Goal: Task Accomplishment & Management: Manage account settings

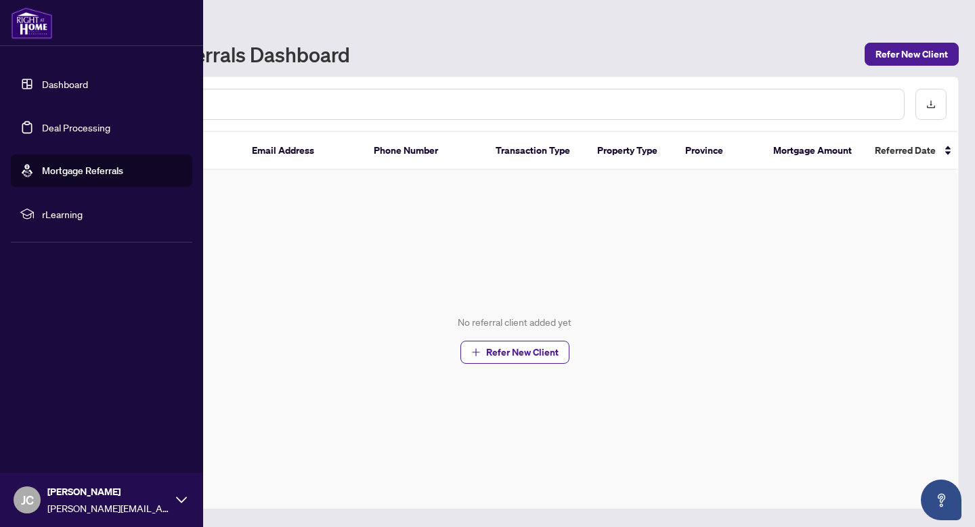
click at [95, 129] on link "Deal Processing" at bounding box center [76, 127] width 68 height 12
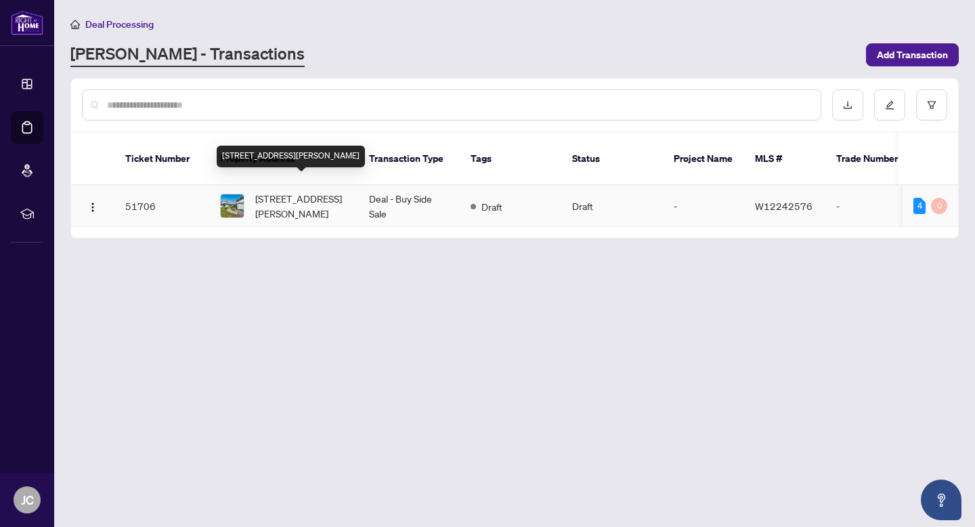
click at [322, 191] on span "[STREET_ADDRESS][PERSON_NAME]" at bounding box center [301, 206] width 92 height 30
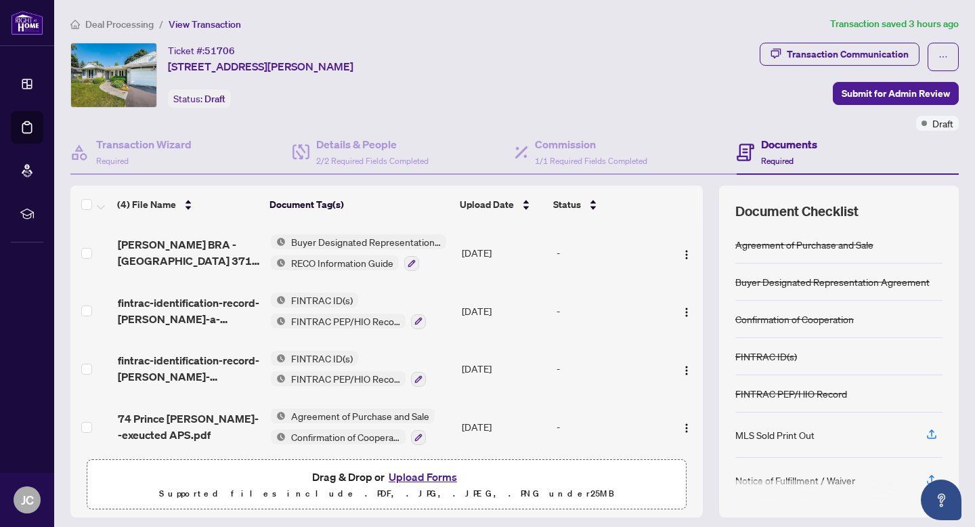
scroll to position [7, 0]
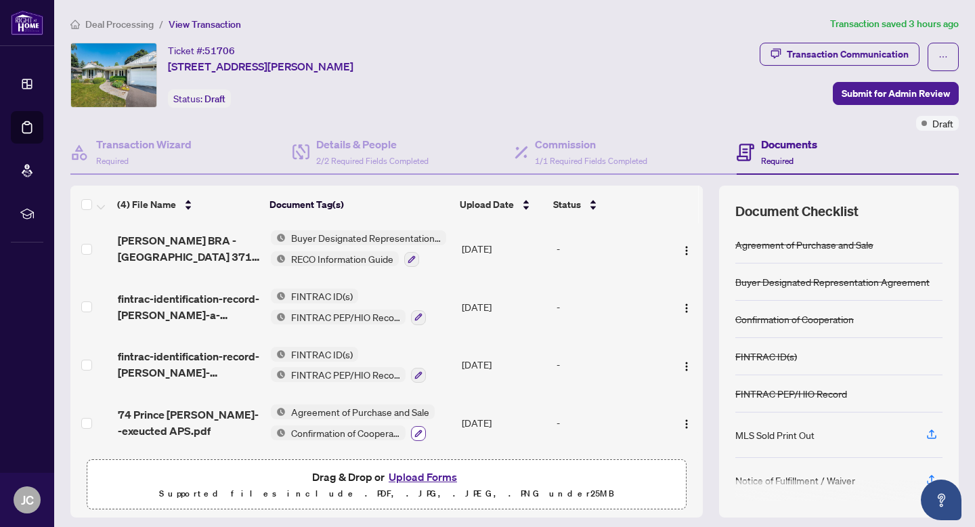
click at [416, 429] on icon "button" at bounding box center [417, 432] width 7 height 7
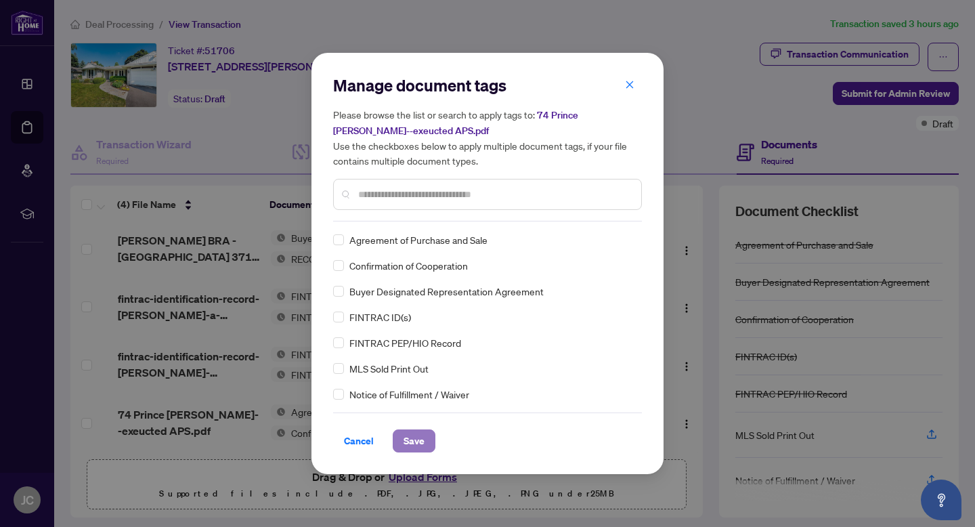
click at [412, 440] on span "Save" at bounding box center [414, 441] width 21 height 22
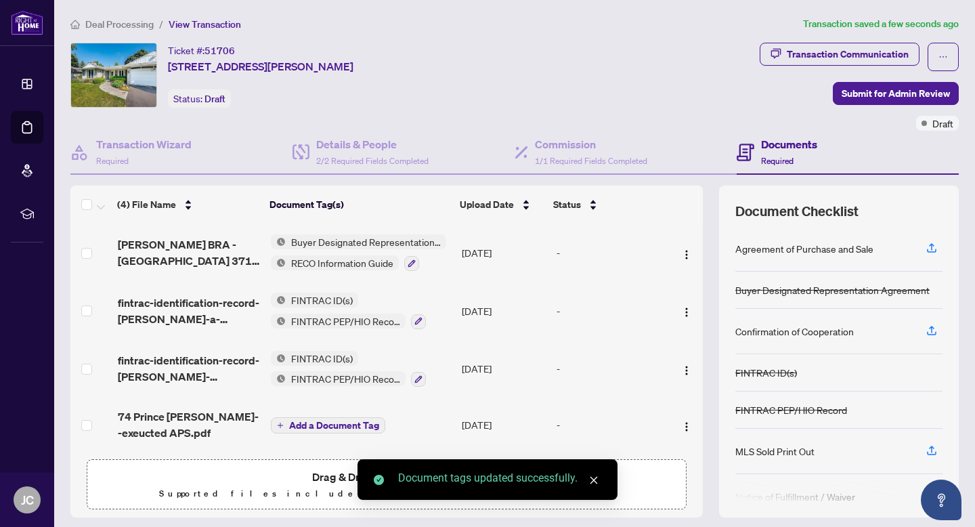
scroll to position [3, 0]
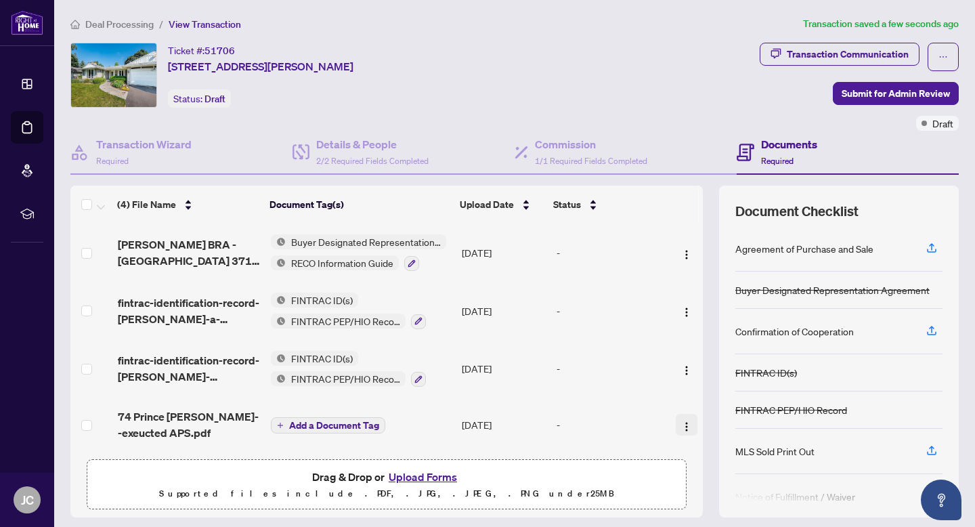
click at [682, 421] on img "button" at bounding box center [686, 426] width 11 height 11
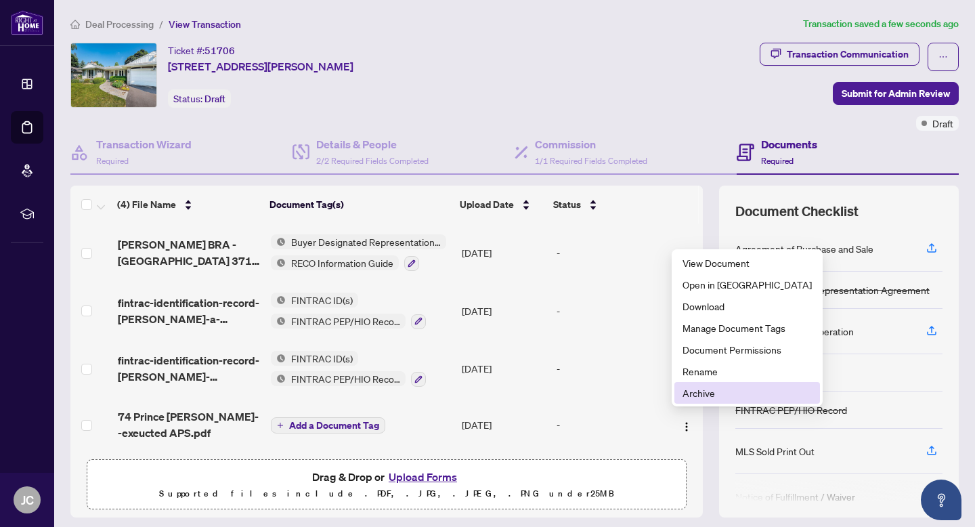
click at [704, 393] on span "Archive" at bounding box center [746, 392] width 129 height 15
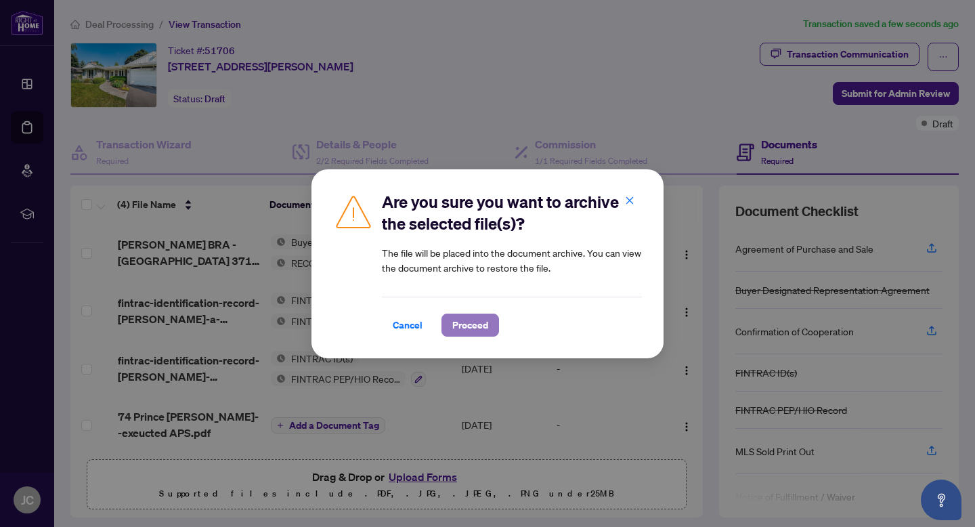
click at [471, 328] on span "Proceed" at bounding box center [470, 325] width 36 height 22
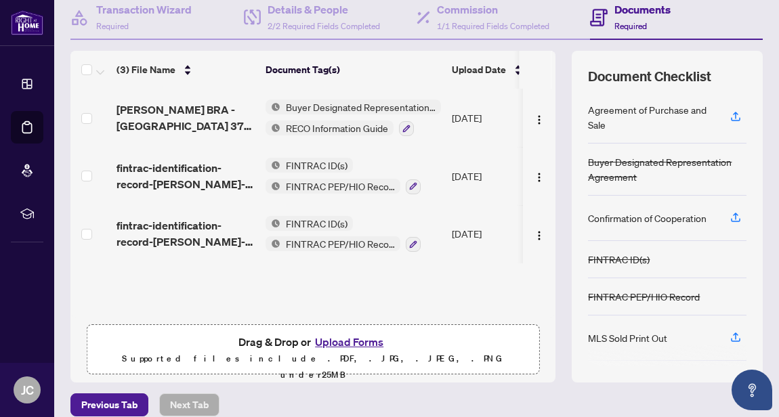
scroll to position [150, 0]
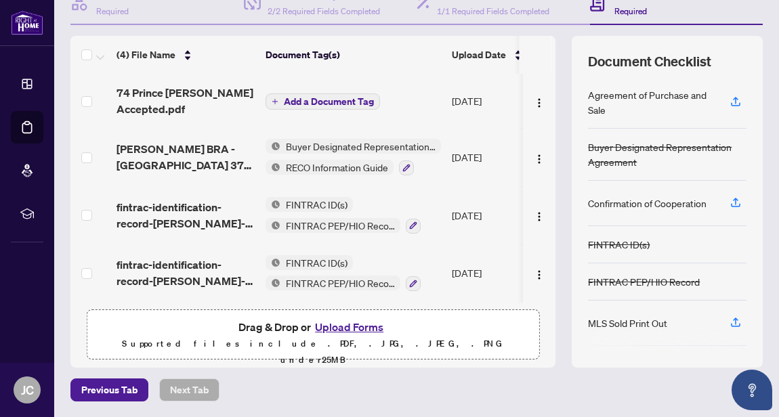
click at [342, 104] on span "Add a Document Tag" at bounding box center [329, 101] width 90 height 9
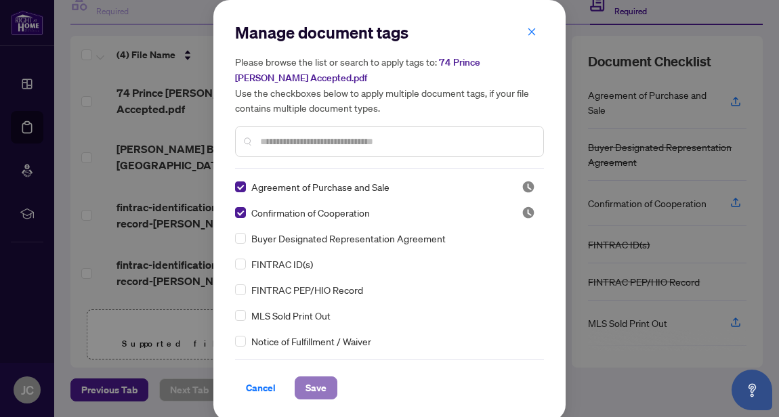
click at [320, 387] on span "Save" at bounding box center [315, 388] width 21 height 22
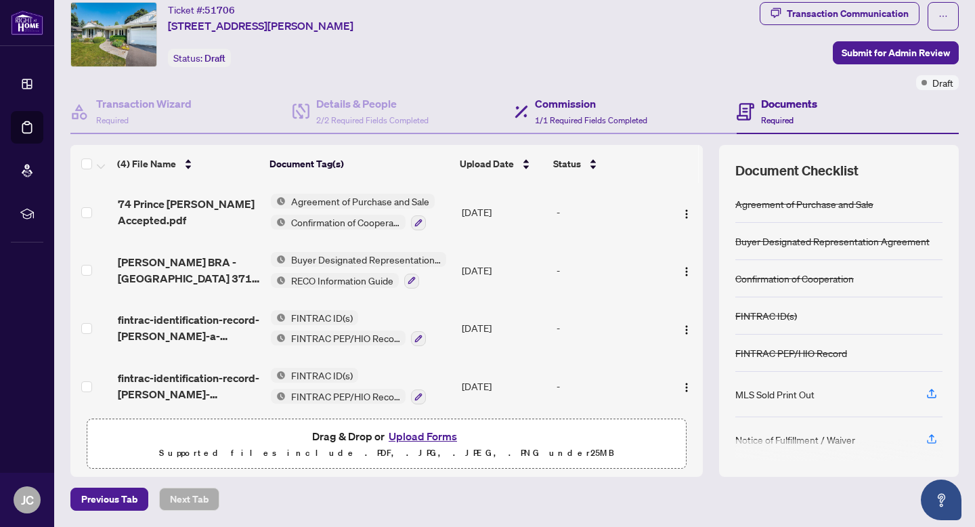
scroll to position [40, 0]
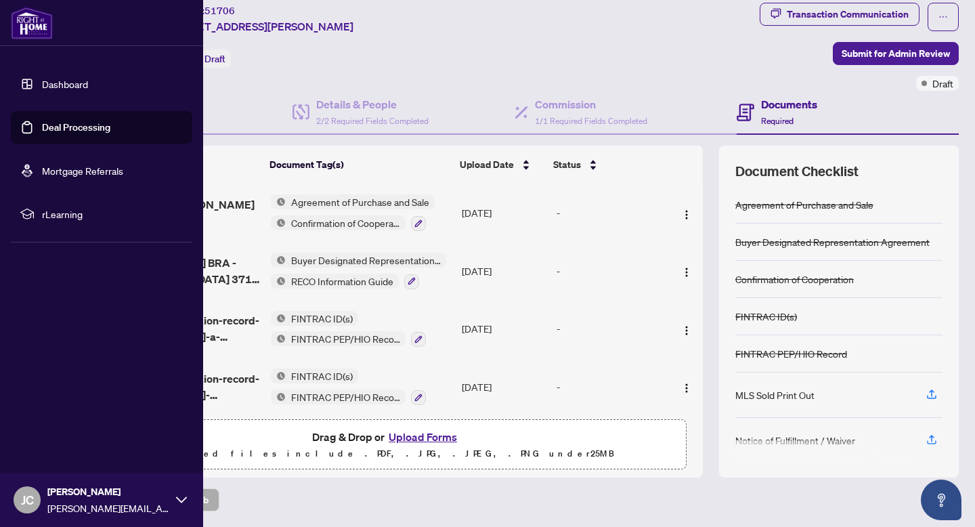
click at [50, 89] on link "Dashboard" at bounding box center [65, 84] width 46 height 12
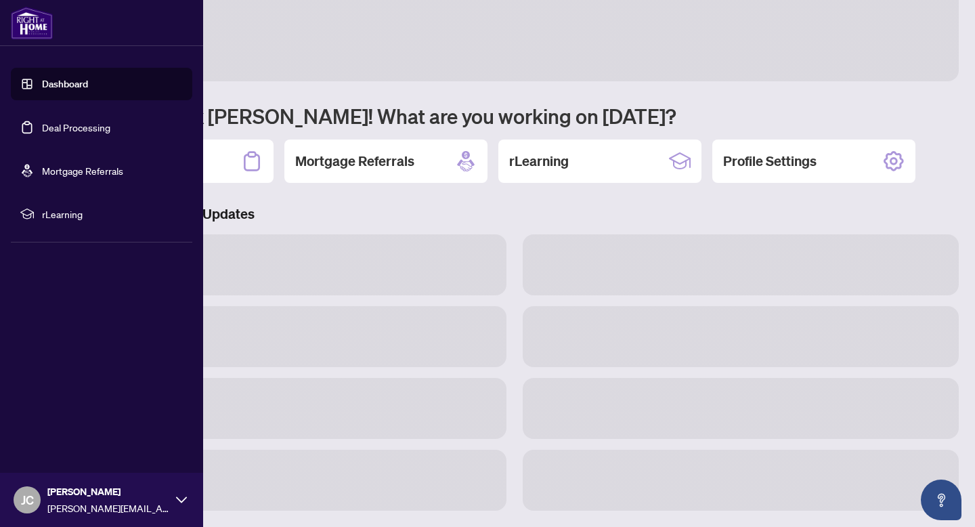
scroll to position [32, 0]
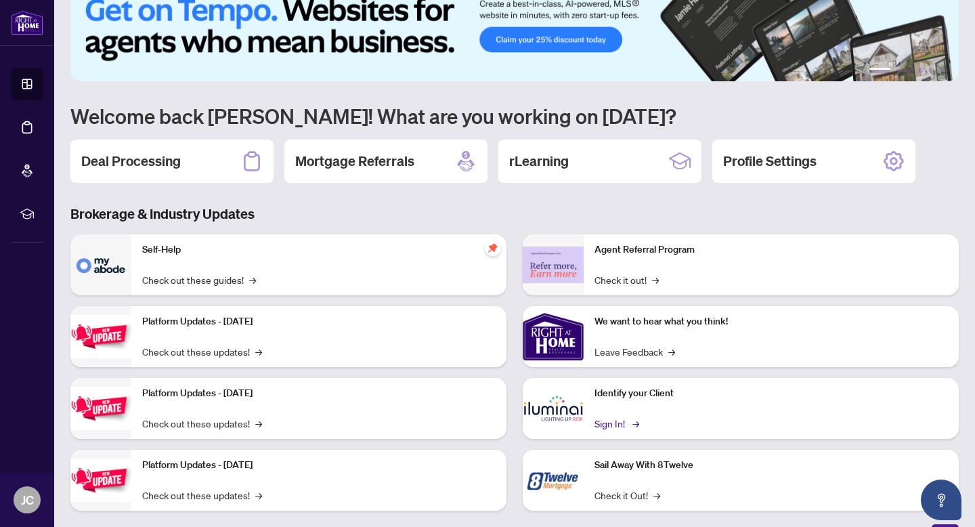
click at [619, 425] on link "Sign In! →" at bounding box center [615, 423] width 43 height 15
